Goal: Information Seeking & Learning: Learn about a topic

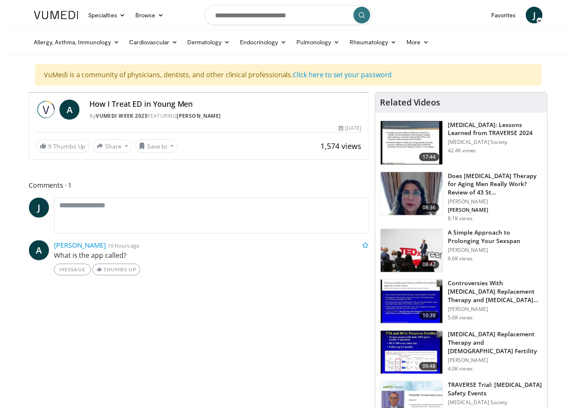
scroll to position [10, 0]
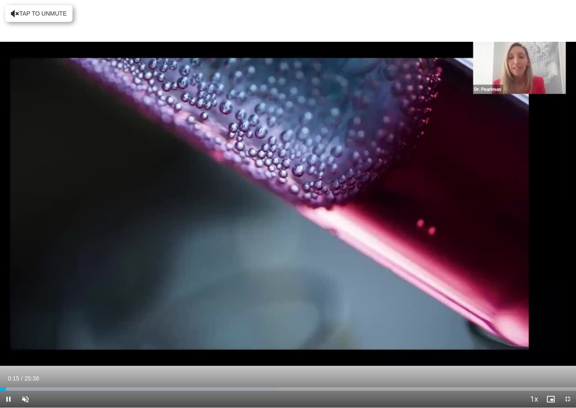
click at [441, 198] on div "10 seconds Tap to unmute" at bounding box center [288, 203] width 576 height 407
click at [433, 236] on div "10 seconds Tap to unmute" at bounding box center [288, 203] width 576 height 407
click at [431, 223] on div "10 seconds Tap to unmute" at bounding box center [288, 203] width 576 height 407
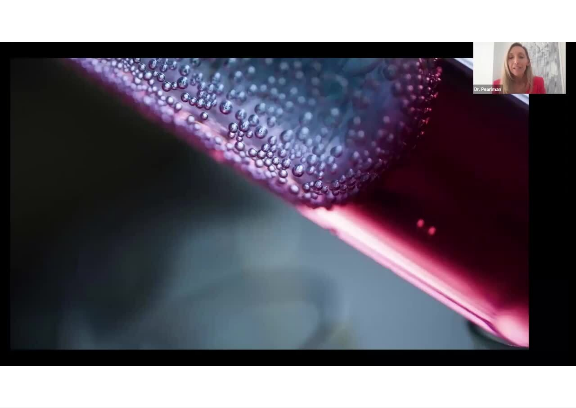
click at [136, 278] on div "10 seconds Tap to unmute" at bounding box center [288, 203] width 576 height 407
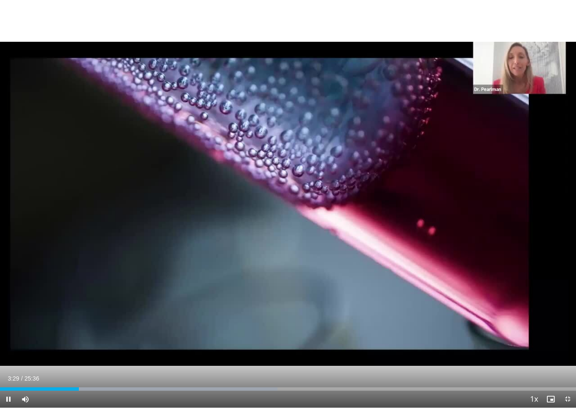
click at [415, 271] on div "10 seconds Tap to unmute" at bounding box center [288, 203] width 576 height 407
click at [113, 314] on div "10 seconds Tap to unmute" at bounding box center [288, 203] width 576 height 407
click at [146, 310] on div "10 seconds Tap to unmute" at bounding box center [288, 203] width 576 height 407
click at [433, 206] on div "10 seconds Tap to unmute" at bounding box center [288, 203] width 576 height 407
click at [401, 221] on div "10 seconds Tap to unmute" at bounding box center [288, 203] width 576 height 407
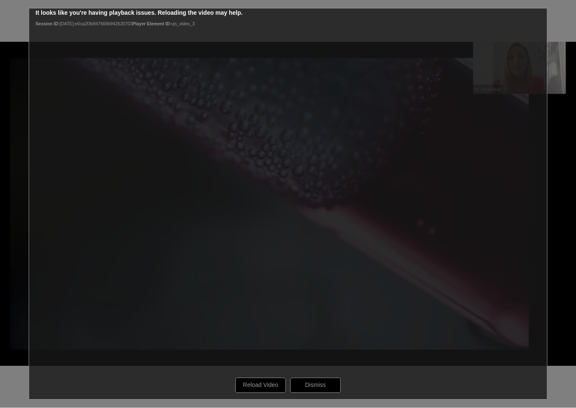
click at [441, 239] on div "10 seconds Tap to unmute" at bounding box center [288, 203] width 576 height 407
click at [268, 382] on div "10 seconds Tap to unmute" at bounding box center [288, 203] width 576 height 407
click at [263, 382] on div "10 seconds Tap to unmute" at bounding box center [288, 203] width 576 height 407
click at [441, 255] on div "10 seconds Tap to unmute" at bounding box center [288, 203] width 576 height 407
click at [273, 382] on div "10 seconds Tap to unmute" at bounding box center [288, 203] width 576 height 407
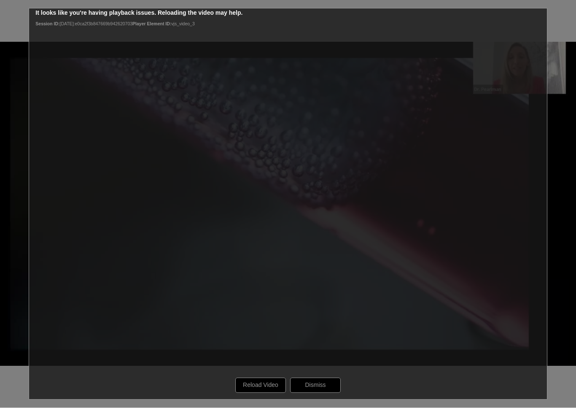
click at [274, 382] on div "10 seconds Tap to unmute" at bounding box center [288, 203] width 576 height 407
click at [258, 382] on div "10 seconds Tap to unmute" at bounding box center [288, 203] width 576 height 407
click at [264, 382] on div "10 seconds Tap to unmute" at bounding box center [288, 203] width 576 height 407
click at [268, 382] on div "10 seconds Tap to unmute" at bounding box center [288, 203] width 576 height 407
click at [265, 382] on div "10 seconds Tap to unmute" at bounding box center [288, 203] width 576 height 407
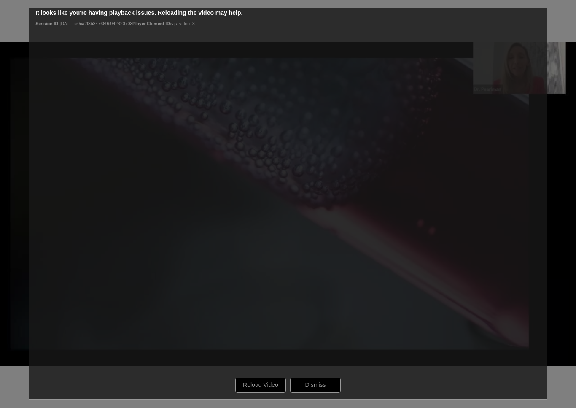
click at [267, 382] on div "10 seconds Tap to unmute" at bounding box center [288, 203] width 576 height 407
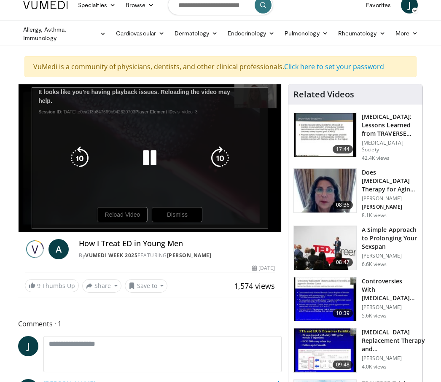
click at [134, 221] on div "10 seconds Tap to unmute" at bounding box center [150, 158] width 263 height 148
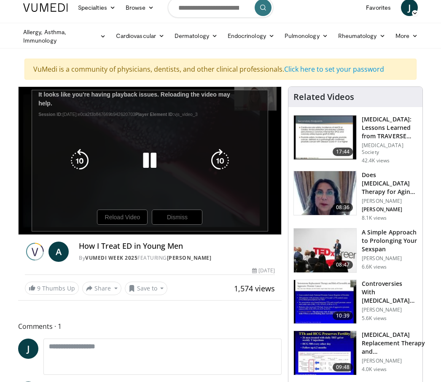
scroll to position [0, 0]
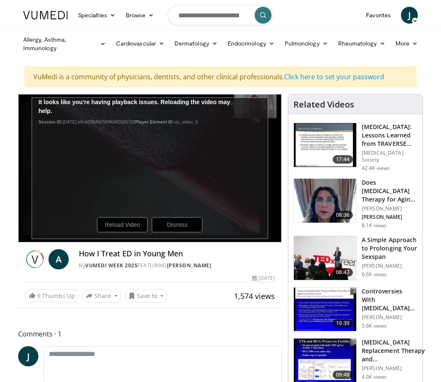
click at [134, 229] on div "10 seconds Tap to unmute" at bounding box center [150, 168] width 263 height 148
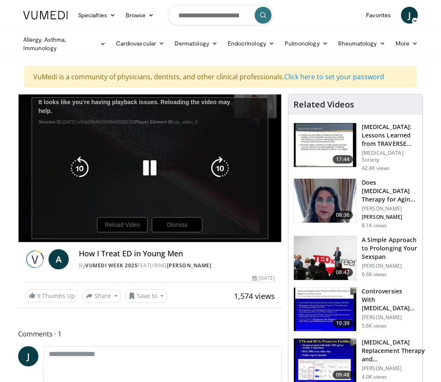
click at [191, 231] on div "10 seconds Tap to unmute" at bounding box center [150, 168] width 263 height 148
click at [135, 228] on div "10 seconds Tap to unmute" at bounding box center [150, 168] width 263 height 148
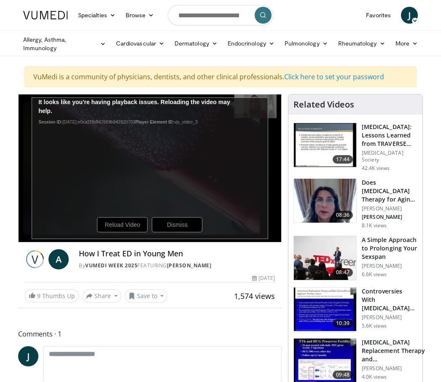
click at [134, 225] on div "10 seconds Tap to unmute" at bounding box center [150, 168] width 263 height 148
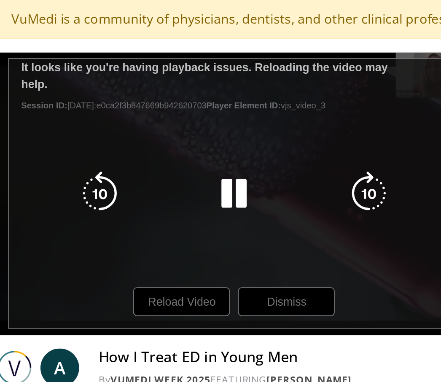
click at [208, 131] on icon "Video Player" at bounding box center [220, 143] width 24 height 24
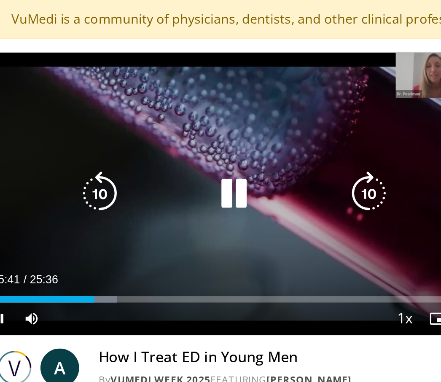
click at [208, 131] on icon "Video Player" at bounding box center [220, 143] width 24 height 24
click at [140, 76] on p "10 seconds" at bounding box center [154, 79] width 32 height 6
click at [208, 131] on icon "Video Player" at bounding box center [220, 143] width 24 height 24
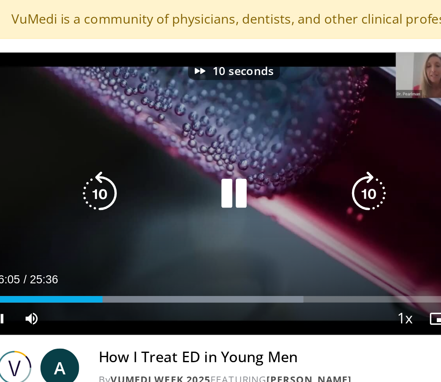
click at [208, 131] on icon "Video Player" at bounding box center [220, 143] width 24 height 24
click at [138, 76] on p "10 seconds" at bounding box center [154, 79] width 32 height 6
click at [208, 131] on icon "Video Player" at bounding box center [220, 143] width 24 height 24
click at [129, 76] on icon "Video Player" at bounding box center [132, 79] width 6 height 6
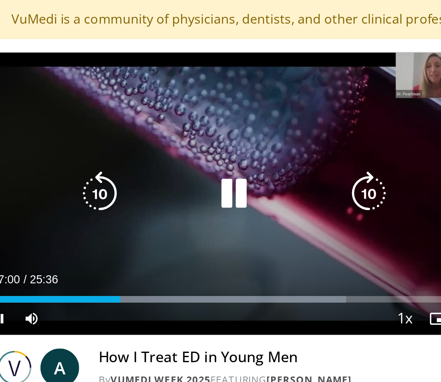
click at [208, 131] on icon "Video Player" at bounding box center [220, 143] width 24 height 24
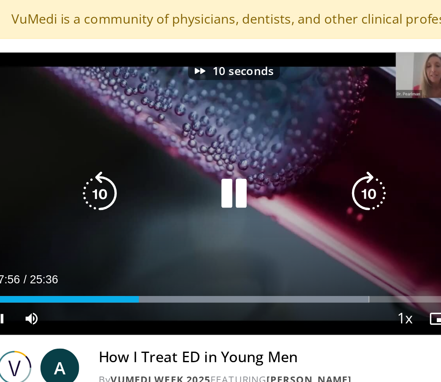
click at [208, 131] on icon "Video Player" at bounding box center [220, 143] width 24 height 24
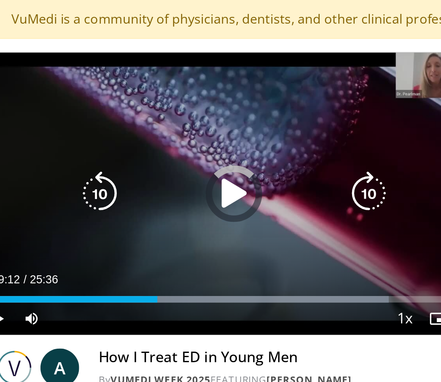
click at [86, 196] on div "Progress Bar" at bounding box center [64, 197] width 91 height 3
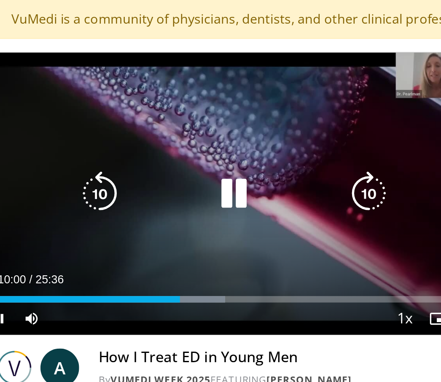
click at [162, 129] on div "50 seconds Tap to unmute" at bounding box center [150, 143] width 263 height 148
click at [208, 131] on icon "Video Player" at bounding box center [220, 143] width 24 height 24
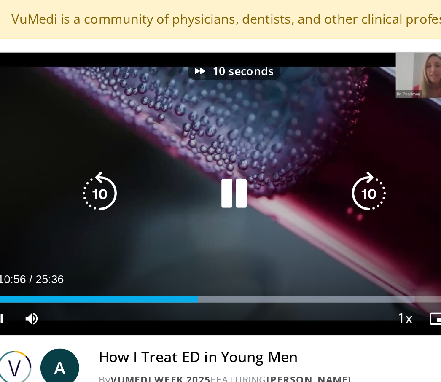
click at [208, 131] on icon "Video Player" at bounding box center [220, 143] width 24 height 24
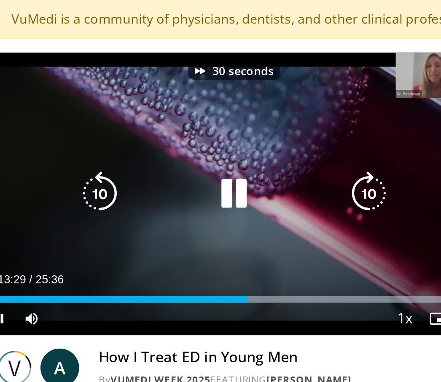
click at [208, 131] on icon "Video Player" at bounding box center [220, 143] width 24 height 24
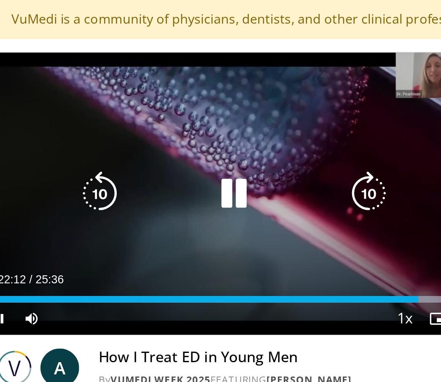
click at [208, 131] on icon "Video Player" at bounding box center [220, 143] width 24 height 24
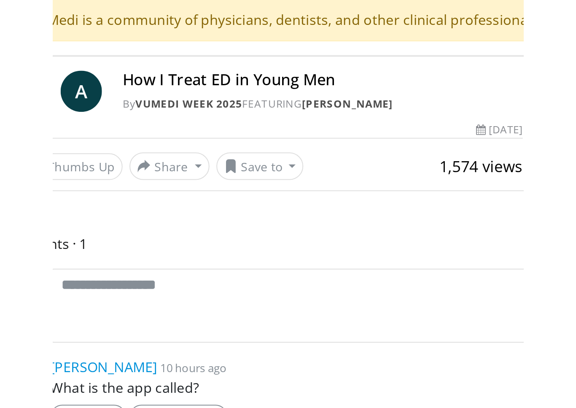
scroll to position [10, 0]
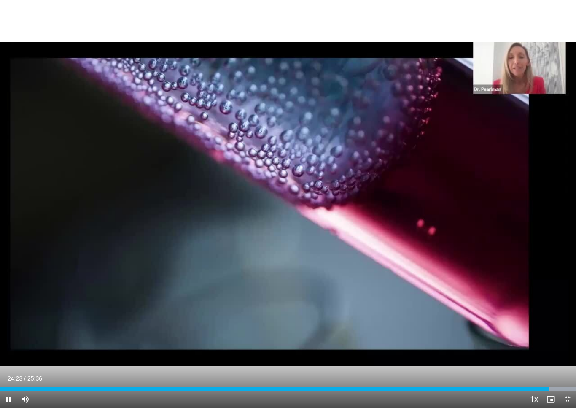
click at [441, 203] on div "20 seconds Tap to unmute" at bounding box center [288, 203] width 576 height 407
click at [441, 216] on div "20 seconds Tap to unmute" at bounding box center [288, 203] width 576 height 407
click at [441, 206] on div "20 seconds Tap to unmute" at bounding box center [288, 203] width 576 height 407
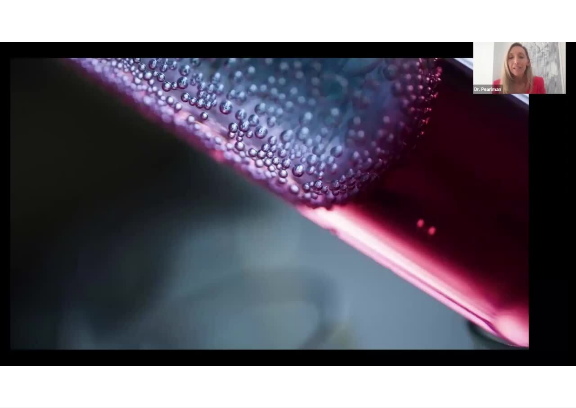
click at [441, 228] on div "20 seconds Tap to unmute" at bounding box center [288, 203] width 576 height 407
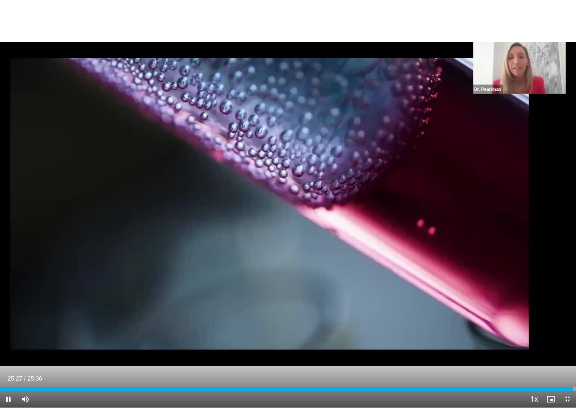
click at [441, 197] on div "20 seconds Tap to unmute" at bounding box center [288, 203] width 576 height 407
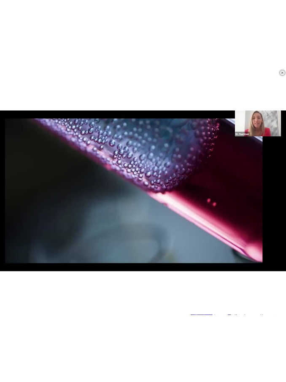
scroll to position [429, 0]
